Goal: Task Accomplishment & Management: Use online tool/utility

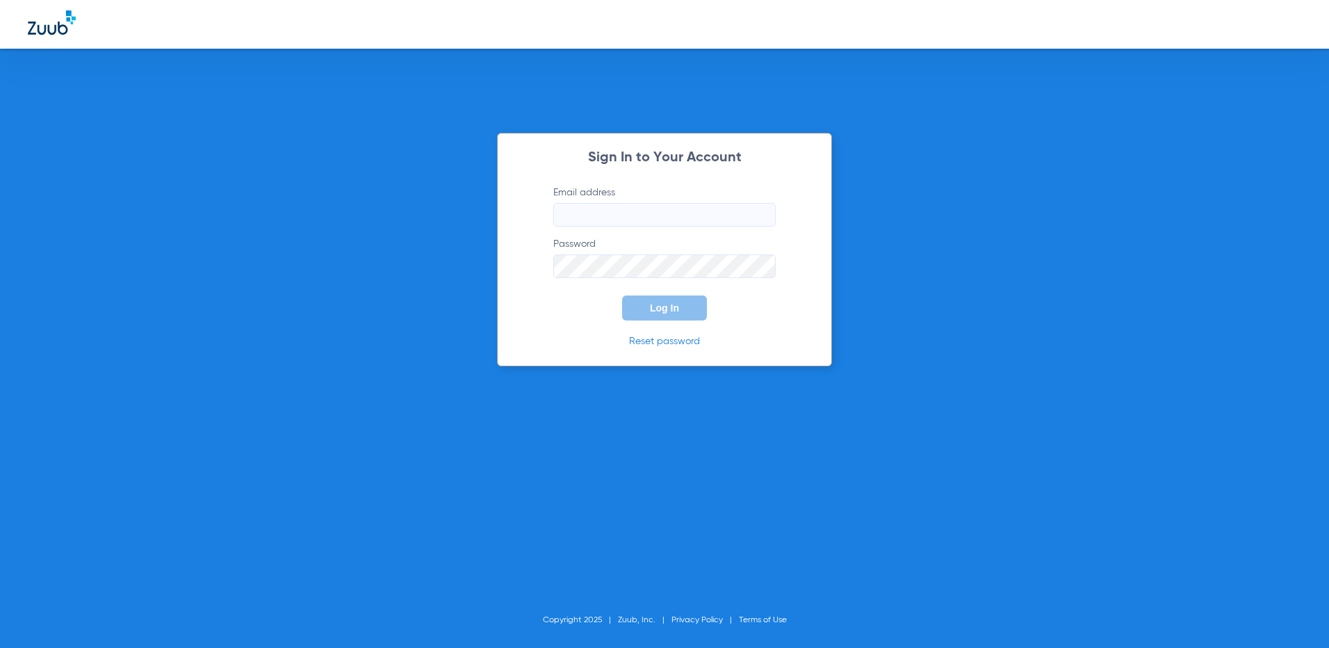
type input "[EMAIL_ADDRESS][DOMAIN_NAME]"
click at [681, 304] on button "Log In" at bounding box center [664, 307] width 85 height 25
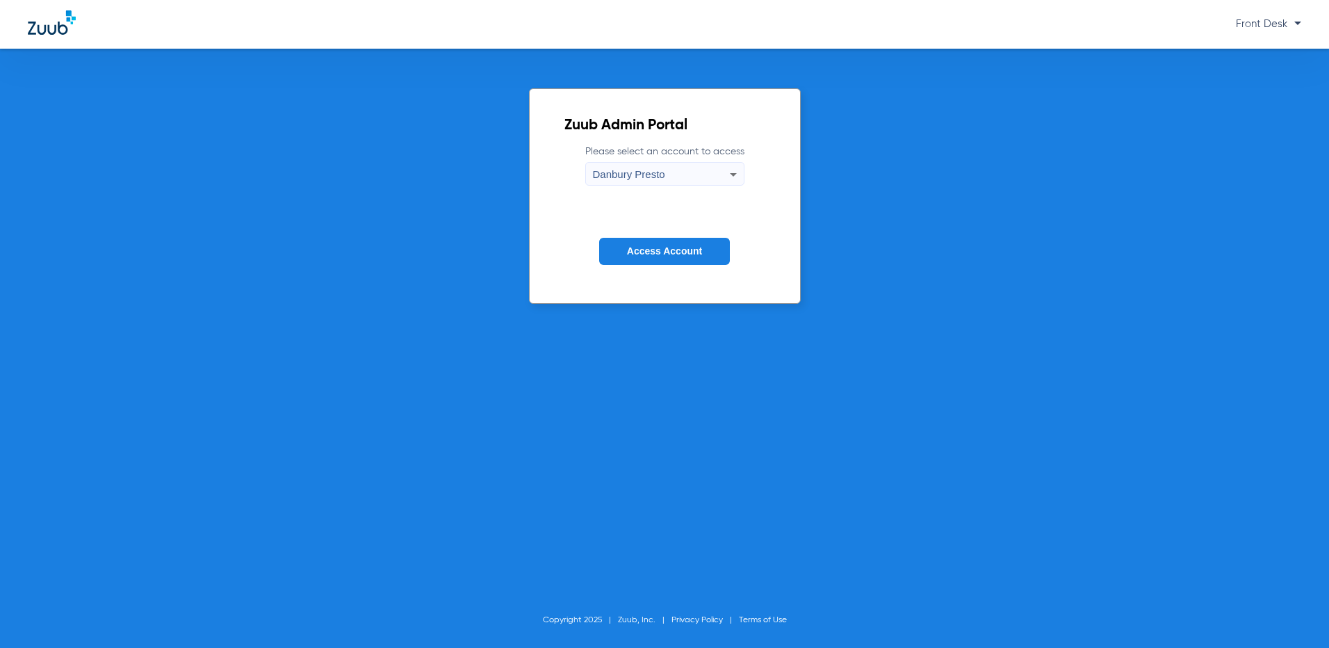
click at [693, 174] on div "Danbury Presto" at bounding box center [661, 175] width 137 height 24
click at [693, 174] on div at bounding box center [664, 324] width 1329 height 648
click at [690, 192] on form "Please select an account to access Danbury Presto Access Account" at bounding box center [664, 215] width 201 height 141
click at [695, 181] on div "Danbury Presto" at bounding box center [661, 175] width 137 height 24
click at [707, 203] on mat-option "Danbury Presto" at bounding box center [665, 198] width 158 height 24
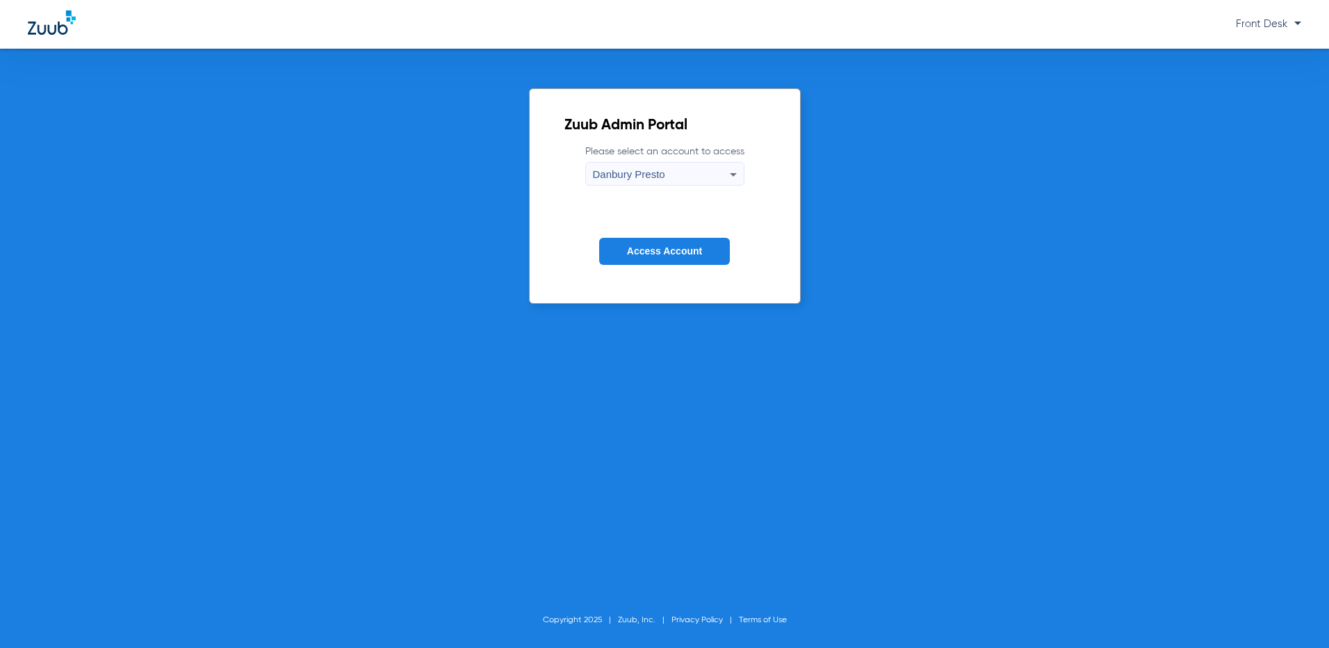
click at [696, 243] on button "Access Account" at bounding box center [664, 251] width 131 height 27
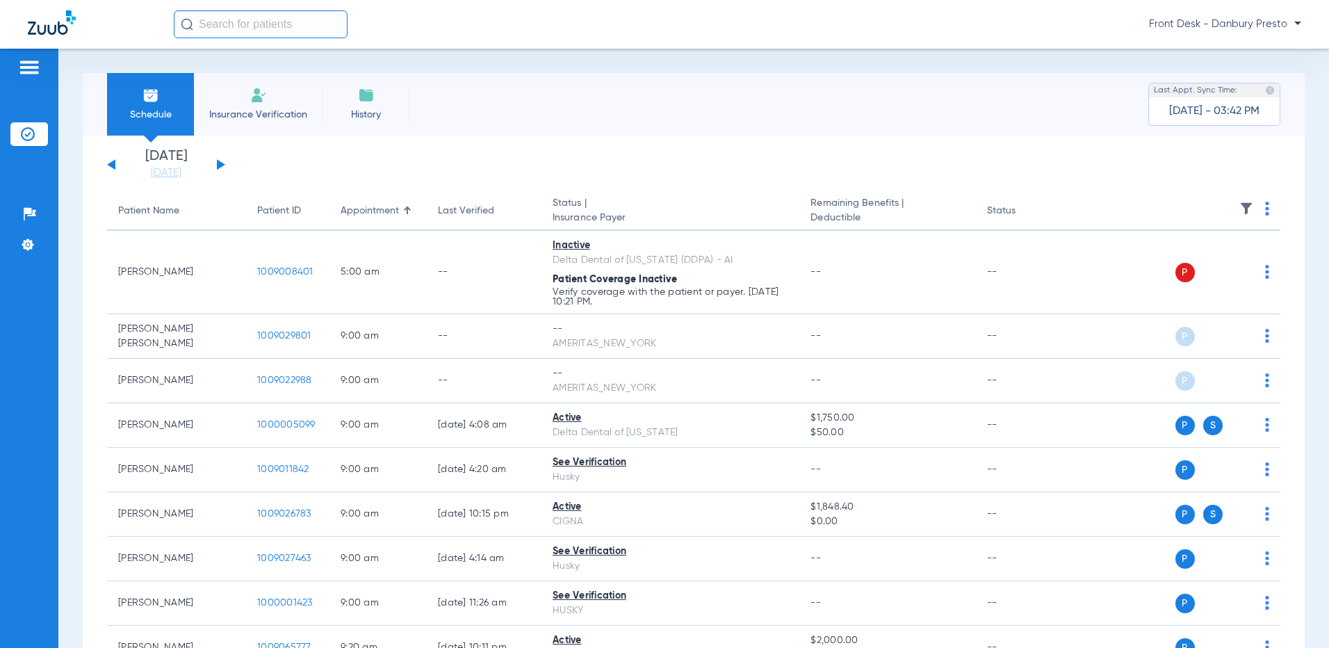
click at [288, 23] on input "text" at bounding box center [261, 24] width 174 height 28
type input "[PERSON_NAME]"
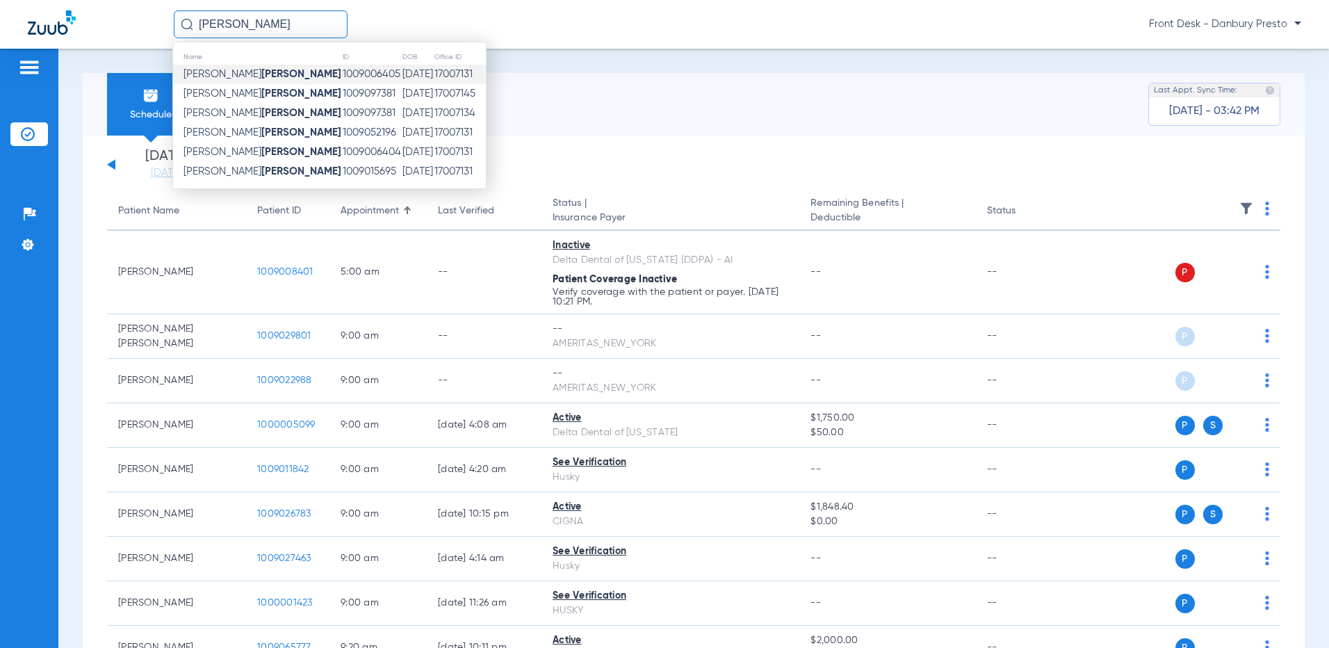
click at [342, 79] on td "1009006405" at bounding box center [372, 74] width 60 height 19
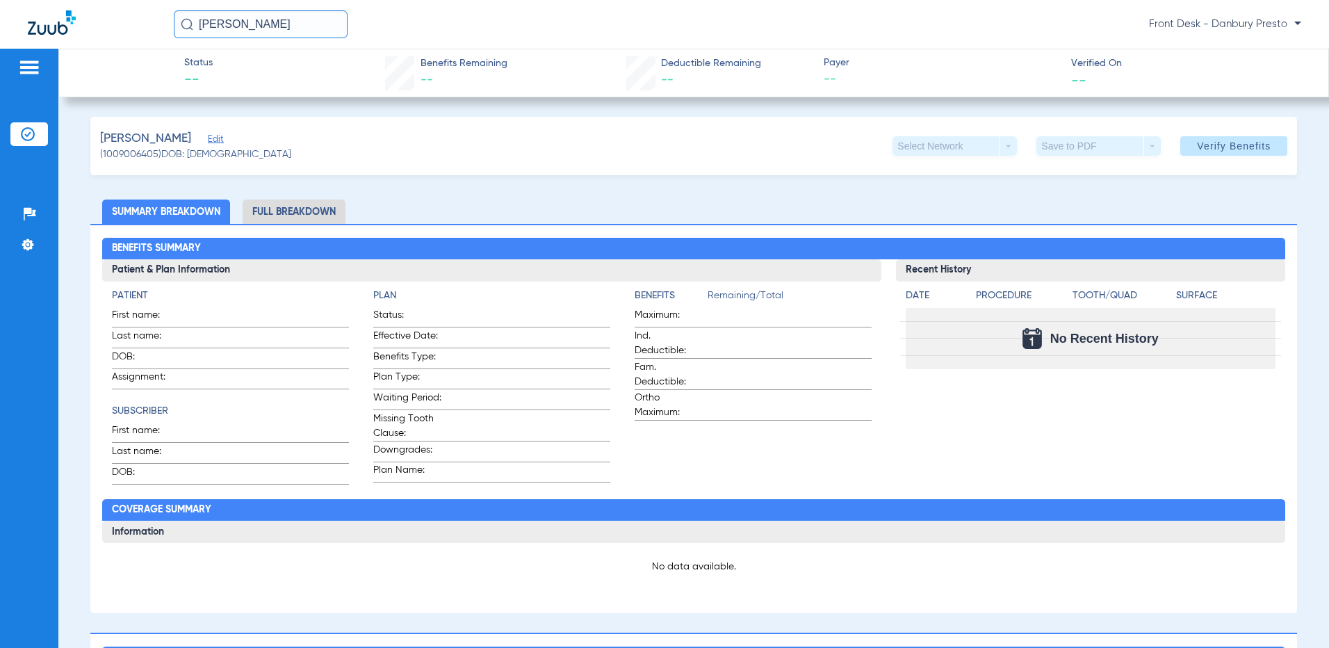
click at [208, 165] on div "[PERSON_NAME] (1009006405) DOB: [DEMOGRAPHIC_DATA] Select Network arrow_drop_do…" at bounding box center [693, 146] width 1207 height 58
click at [1197, 148] on span "Verify Benefits" at bounding box center [1234, 145] width 74 height 11
